Goal: Navigation & Orientation: Understand site structure

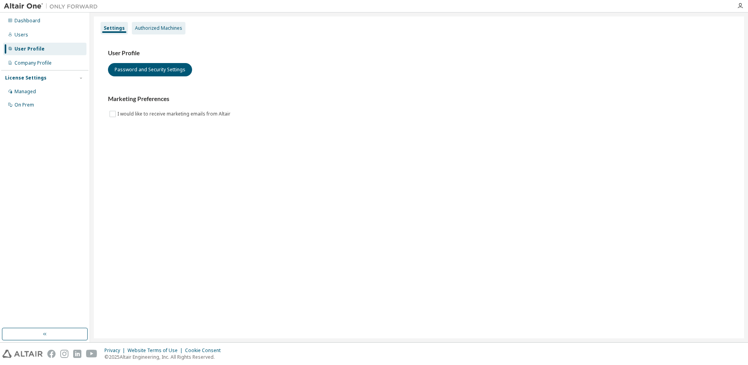
click at [151, 26] on div "Authorized Machines" at bounding box center [158, 28] width 47 height 6
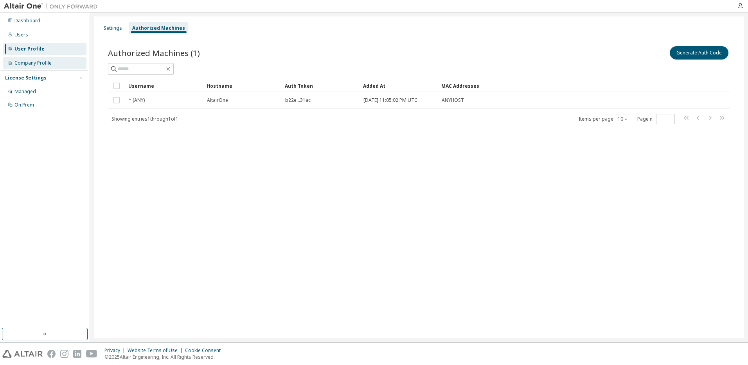
click at [43, 63] on div "Company Profile" at bounding box center [32, 63] width 37 height 6
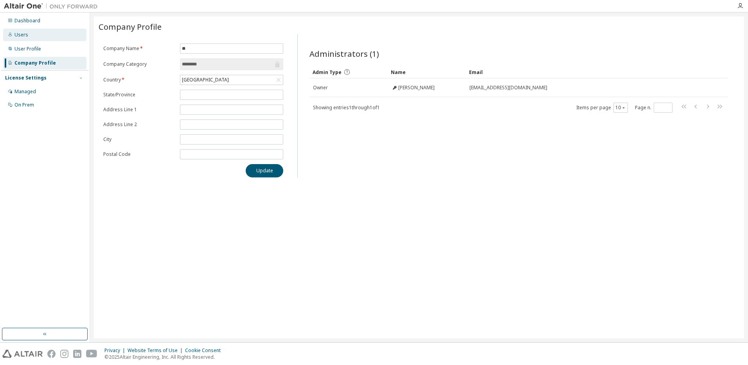
click at [25, 37] on div "Users" at bounding box center [21, 35] width 14 height 6
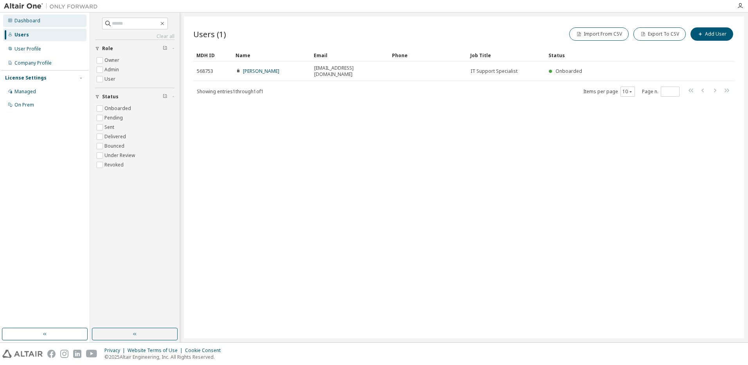
click at [27, 21] on div "Dashboard" at bounding box center [27, 21] width 26 height 6
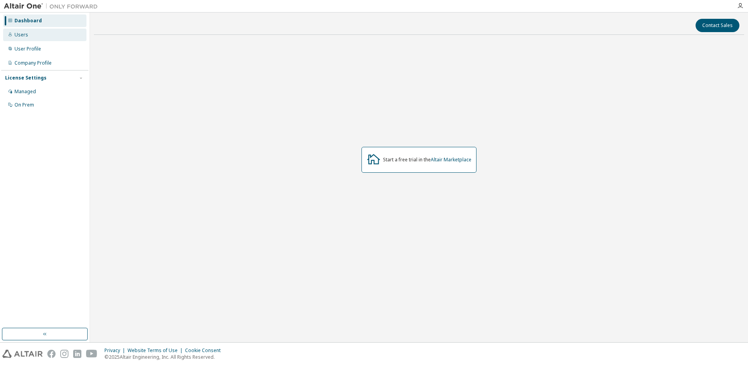
click at [40, 36] on div "Users" at bounding box center [44, 35] width 83 height 13
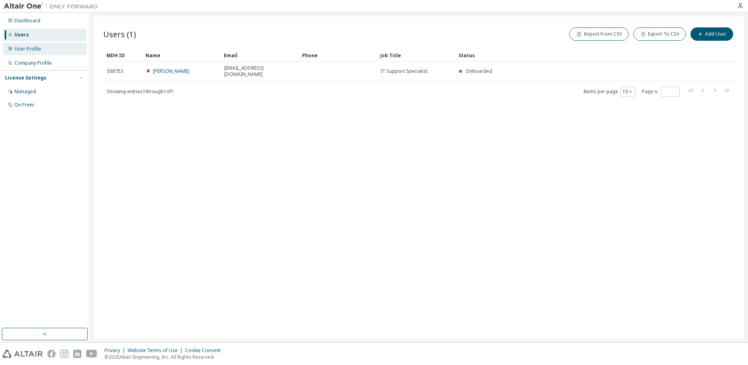
click at [37, 46] on div "User Profile" at bounding box center [27, 49] width 27 height 6
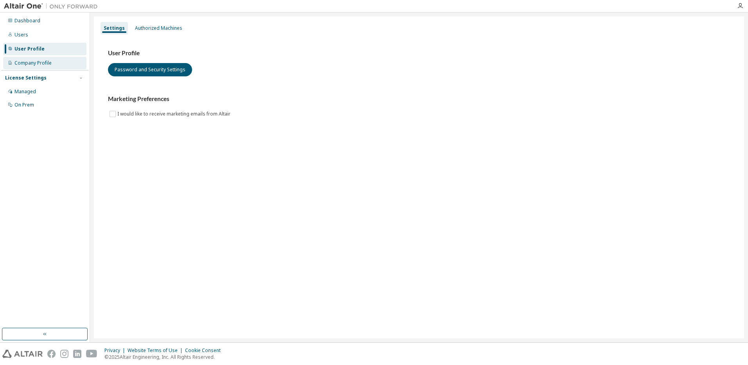
click at [51, 61] on div "Company Profile" at bounding box center [44, 63] width 83 height 13
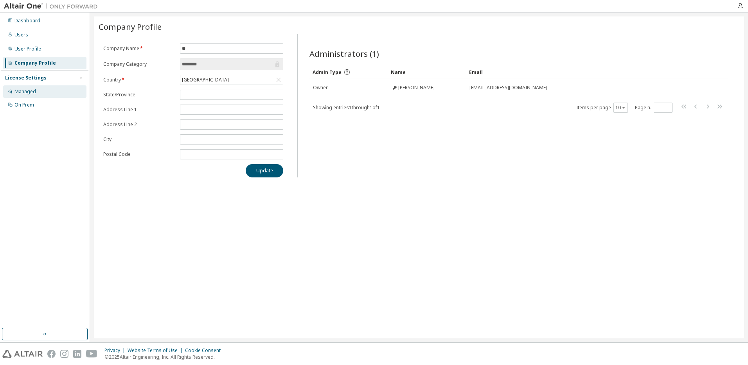
click at [32, 89] on div "Managed" at bounding box center [25, 91] width 22 height 6
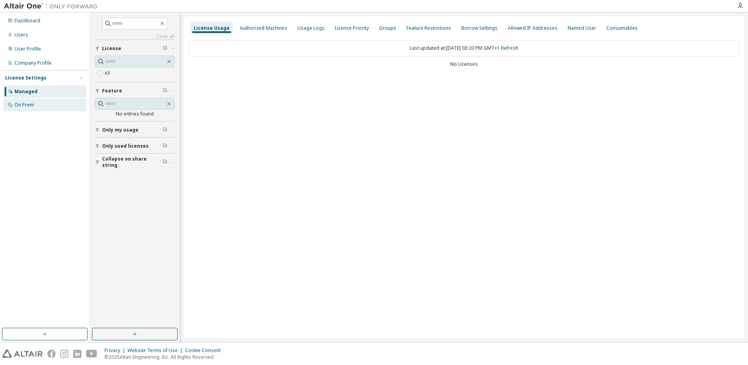
click at [29, 101] on div "On Prem" at bounding box center [44, 105] width 83 height 13
